Goal: Find specific page/section: Find specific page/section

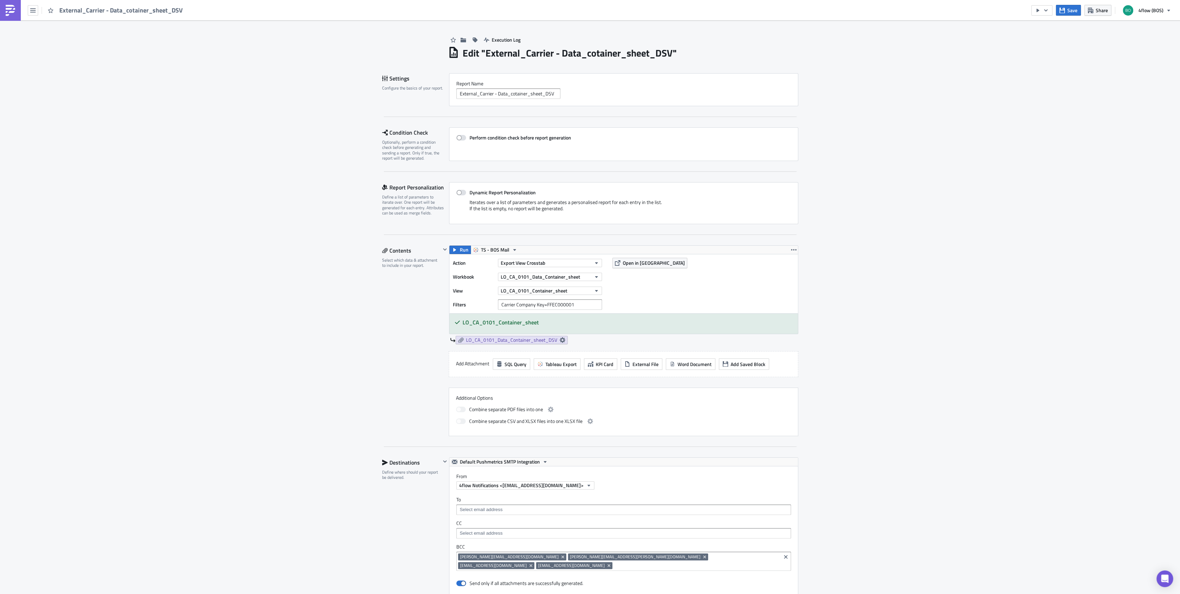
click at [25, 11] on div "External_Carrier - Data_cotainer_sheet_DSV" at bounding box center [93, 10] width 187 height 20
click at [28, 12] on button "button" at bounding box center [33, 10] width 10 height 10
click at [68, 50] on div "Explore" at bounding box center [63, 48] width 46 height 7
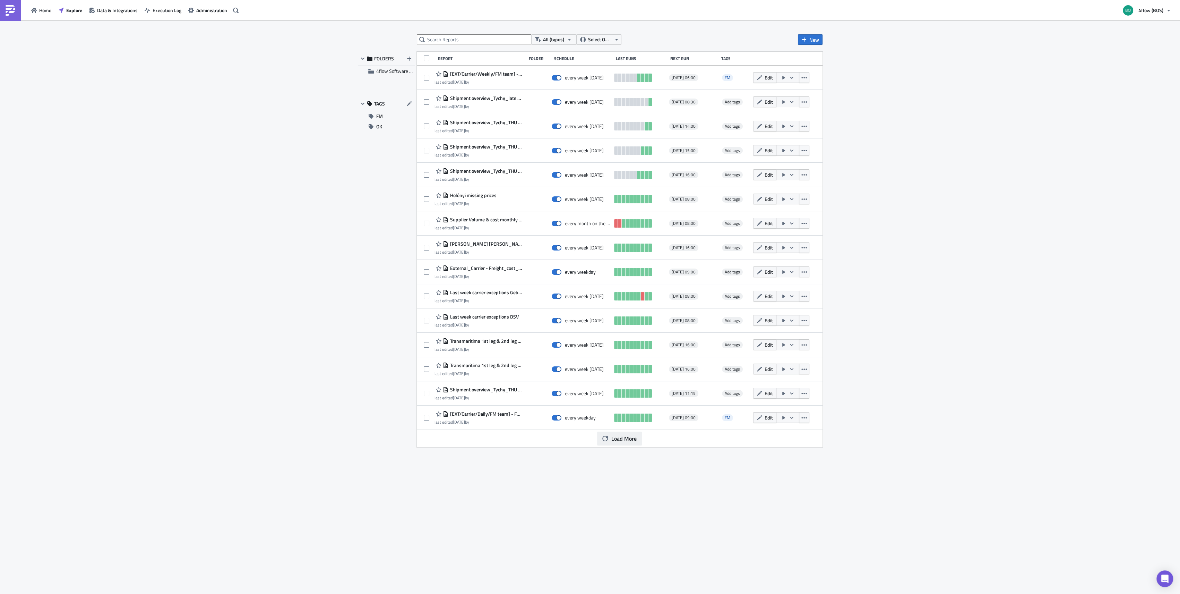
click at [637, 442] on span "Load More" at bounding box center [623, 438] width 25 height 8
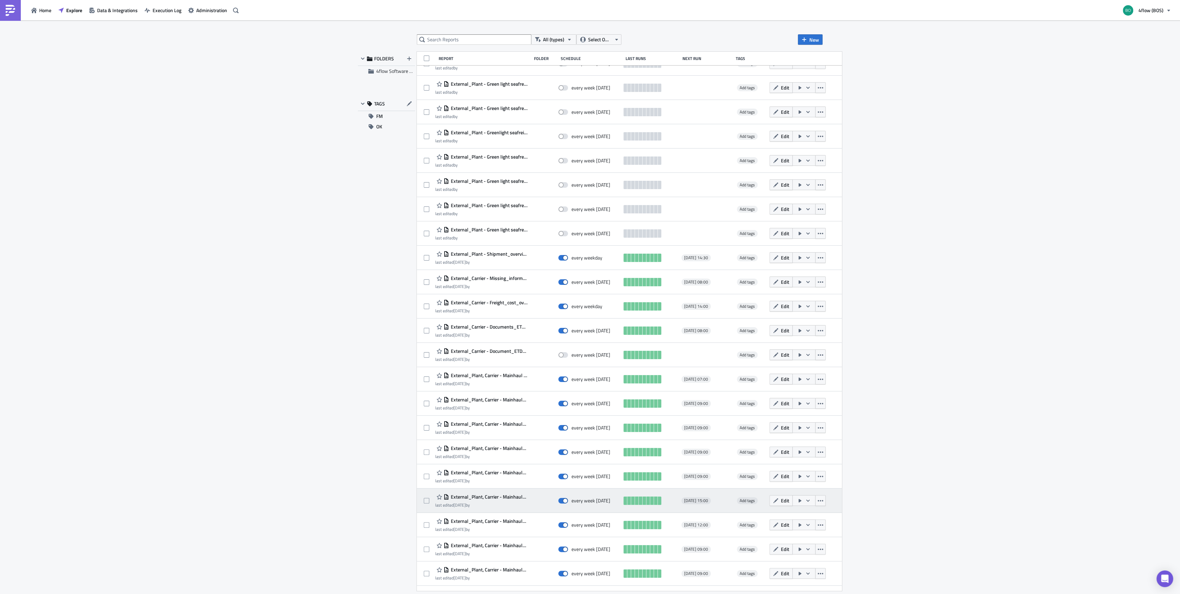
scroll to position [1587, 0]
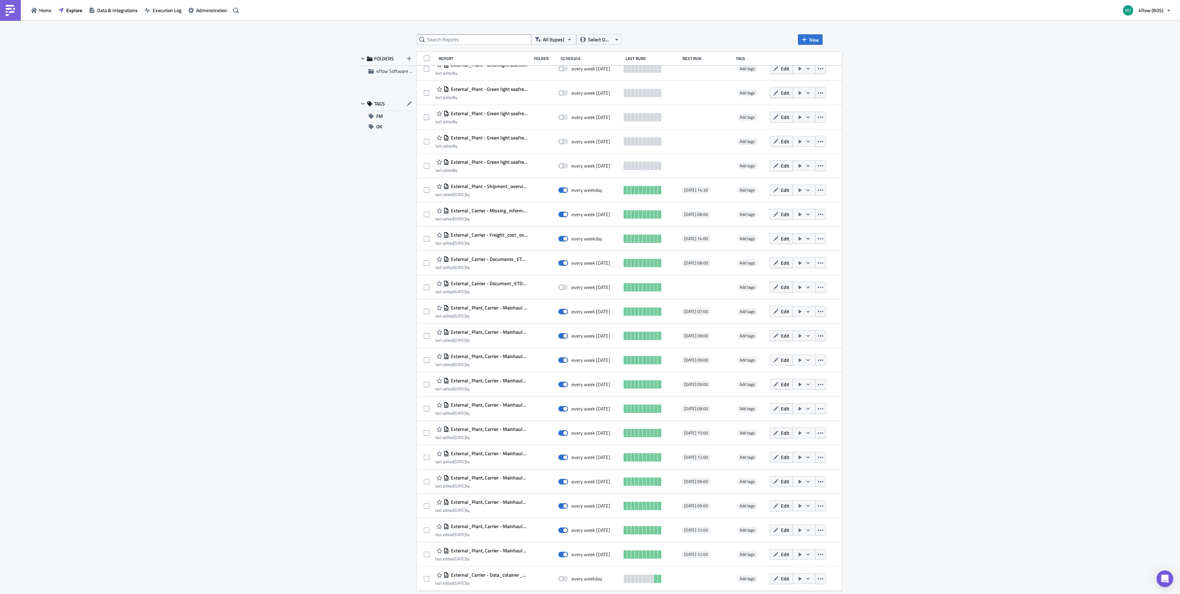
click at [288, 256] on div "All (types) Select Owner New FOLDERS 4flow Software KAM TAGS FM OK Report Folde…" at bounding box center [590, 307] width 1180 height 574
